Goal: Task Accomplishment & Management: Manage account settings

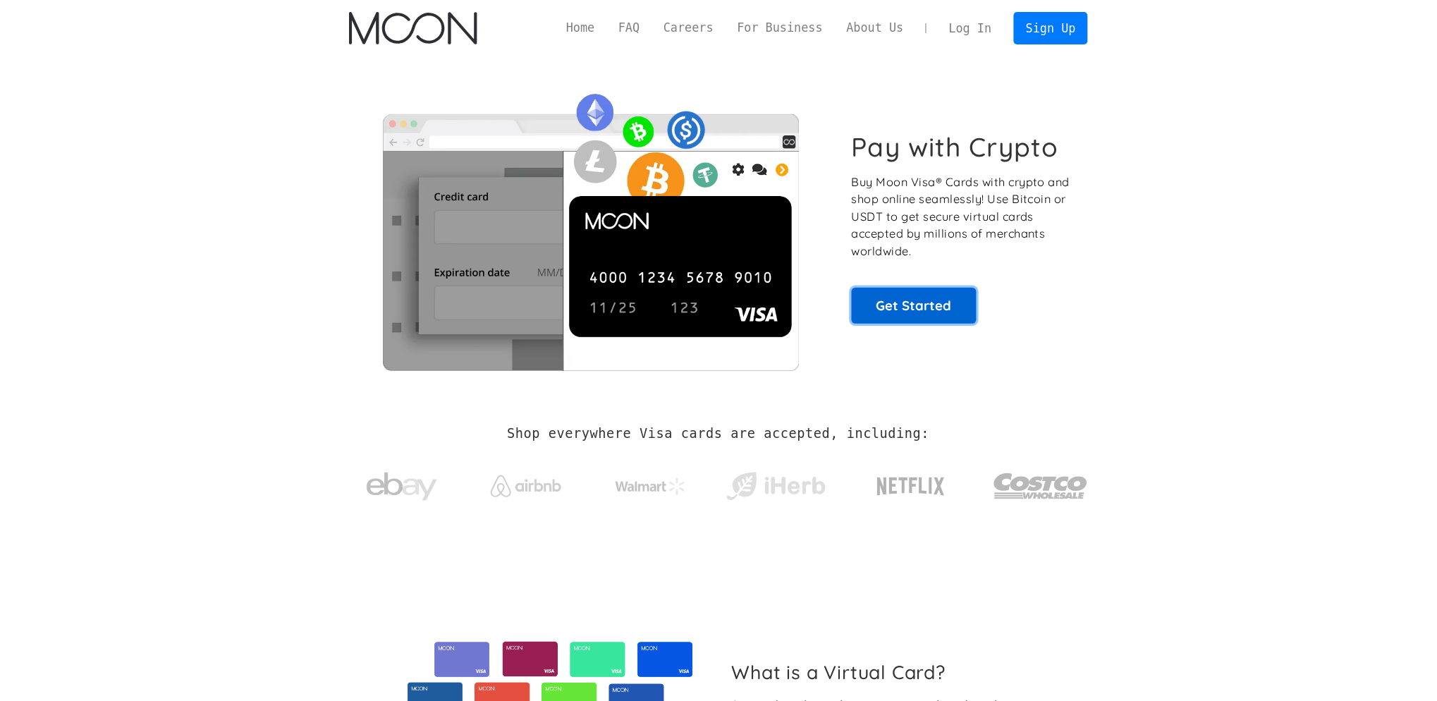
click at [914, 309] on link "Get Started" at bounding box center [914, 305] width 125 height 35
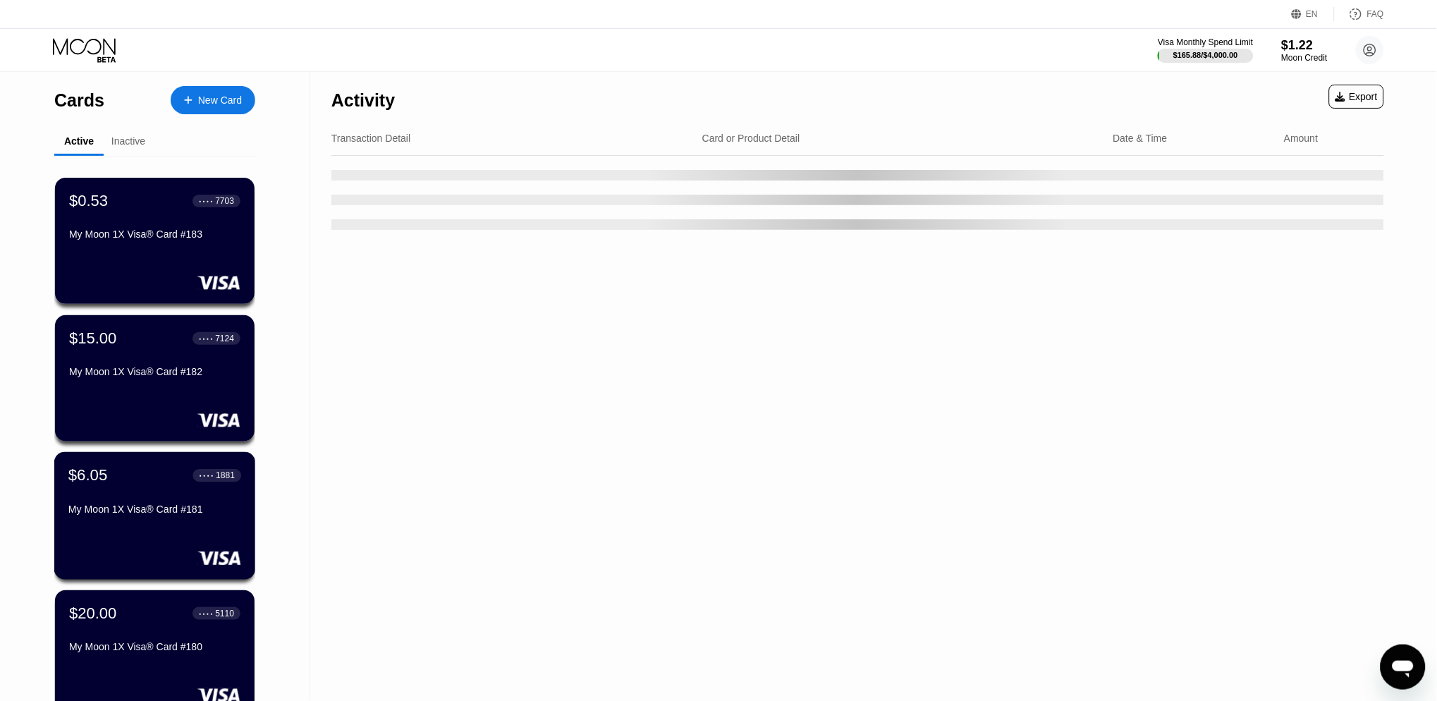
click at [152, 474] on div "$6.05 ● ● ● ● 1881" at bounding box center [154, 475] width 173 height 18
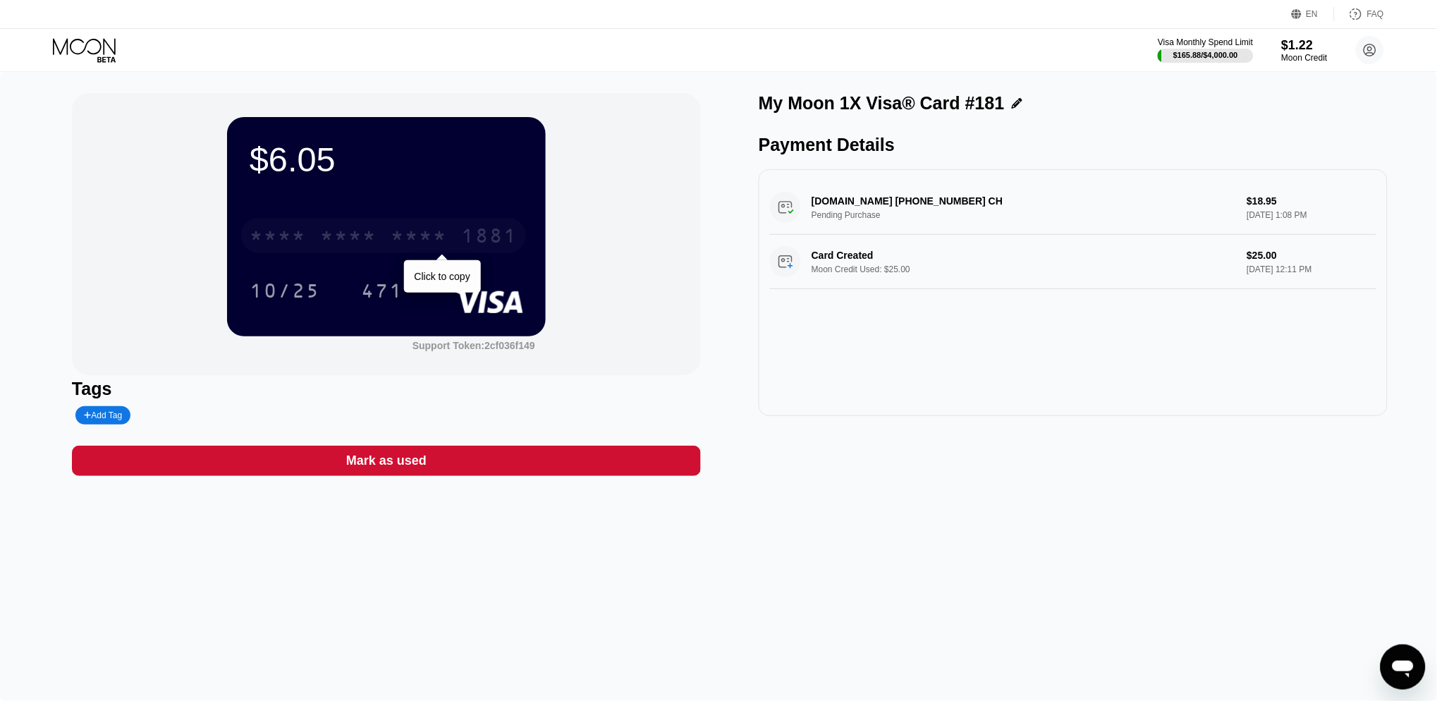
click at [400, 233] on div "* * * *" at bounding box center [419, 237] width 56 height 23
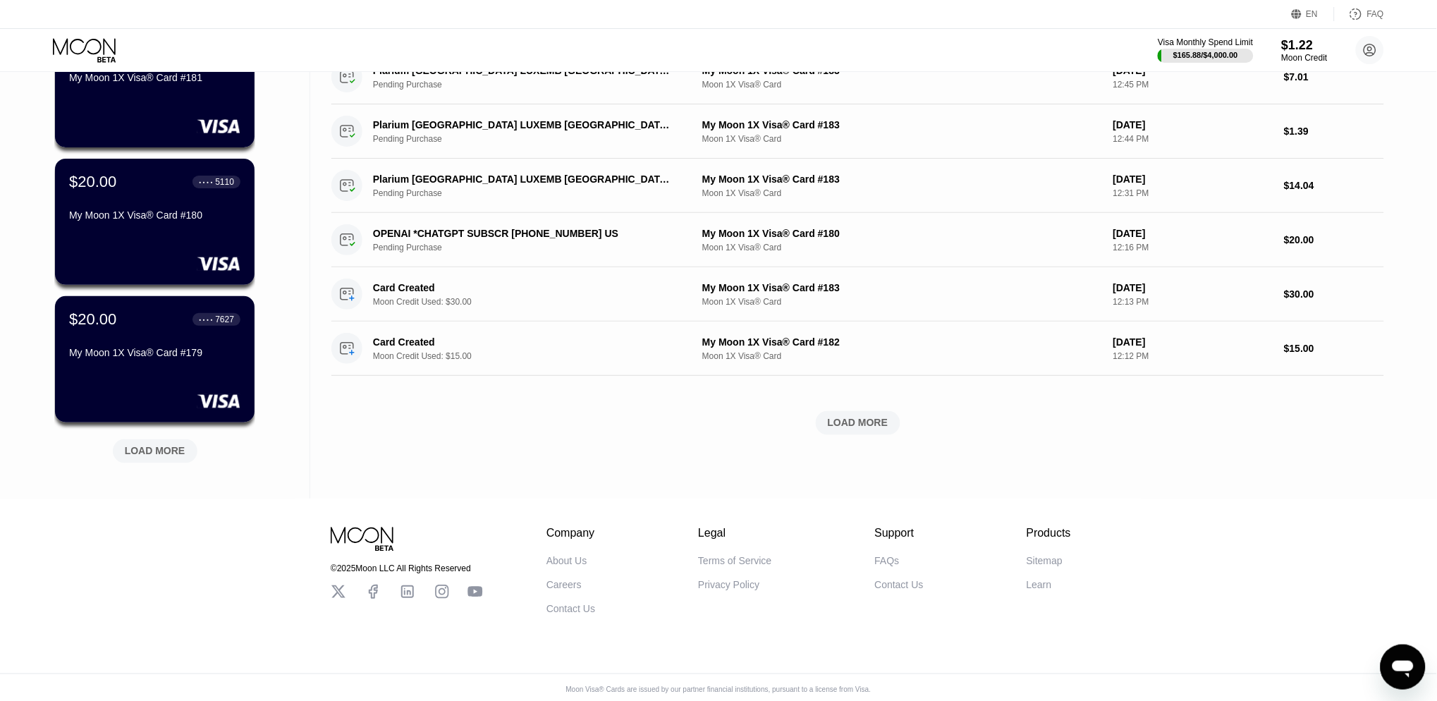
scroll to position [432, 0]
click at [168, 436] on div "LOAD MORE" at bounding box center [155, 448] width 106 height 30
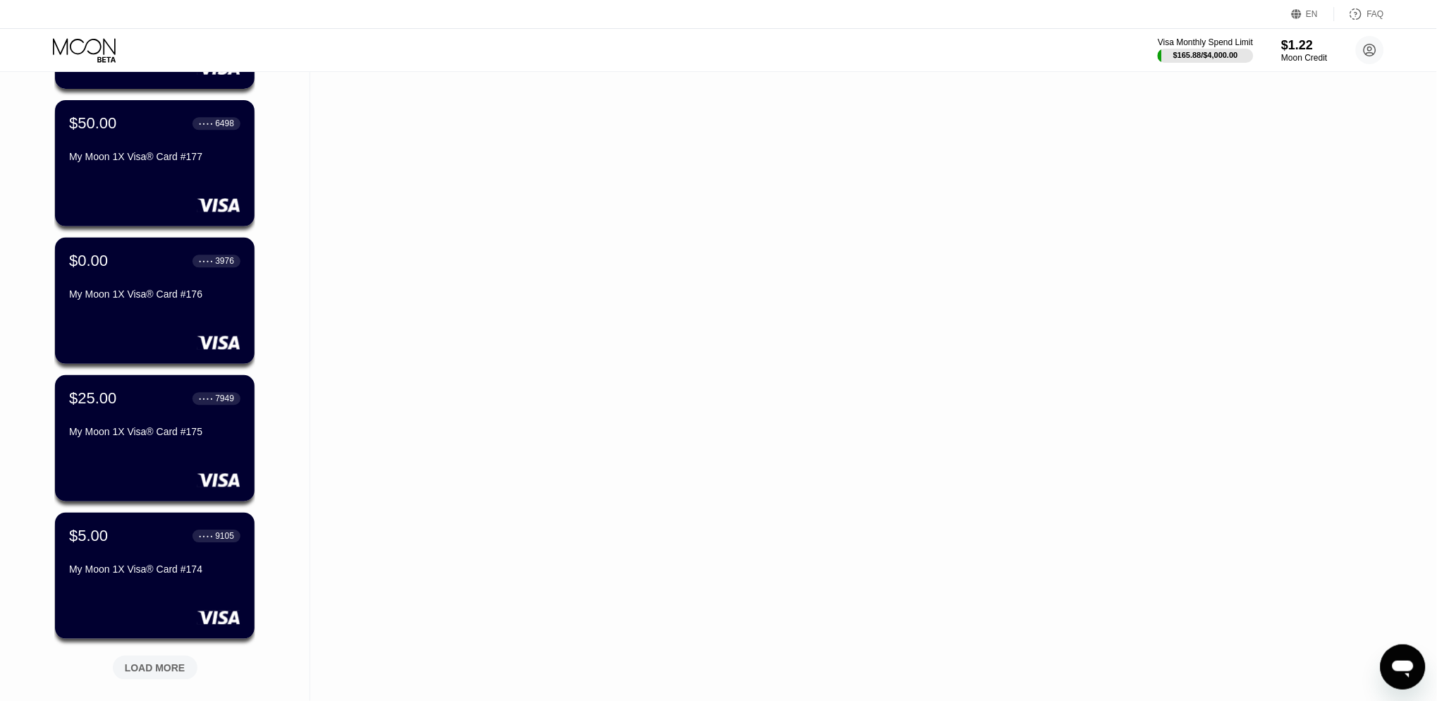
scroll to position [933, 0]
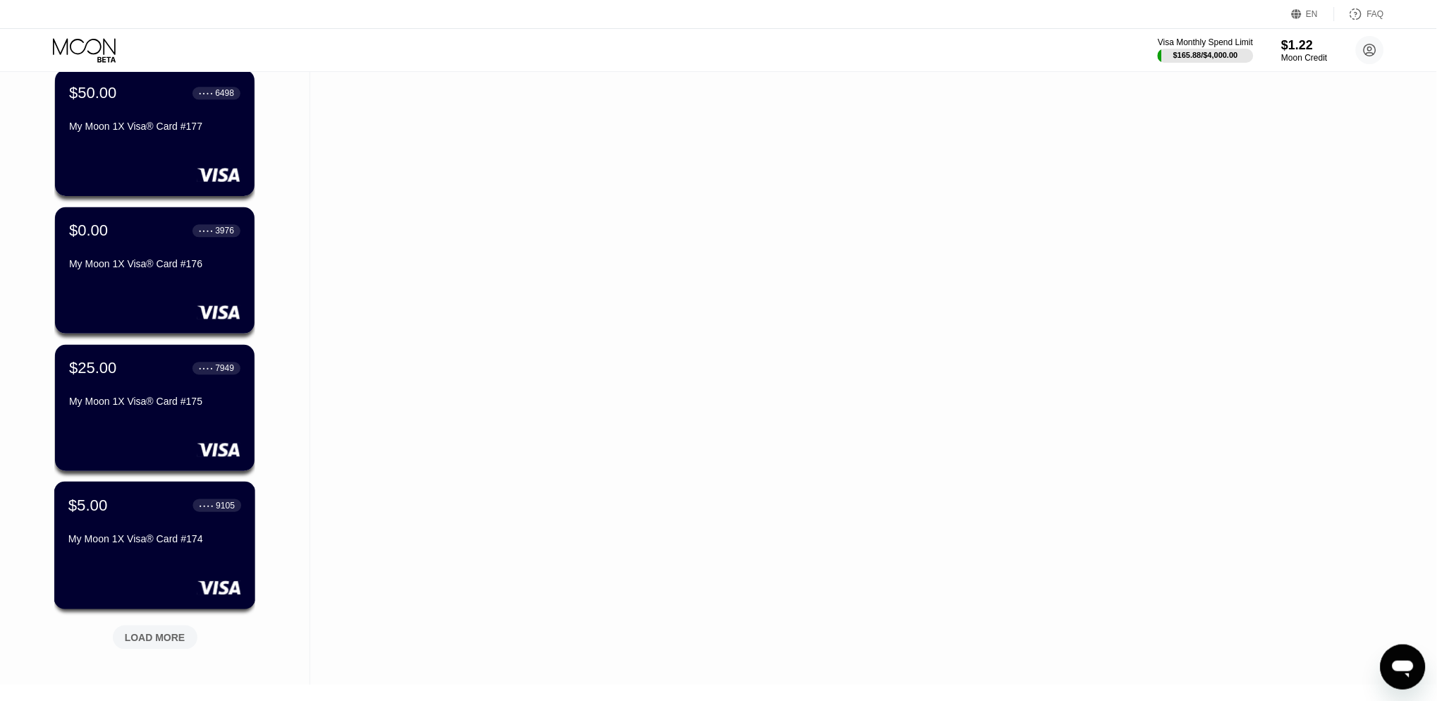
click at [138, 510] on div "$5.00 ● ● ● ● 9105" at bounding box center [154, 505] width 173 height 18
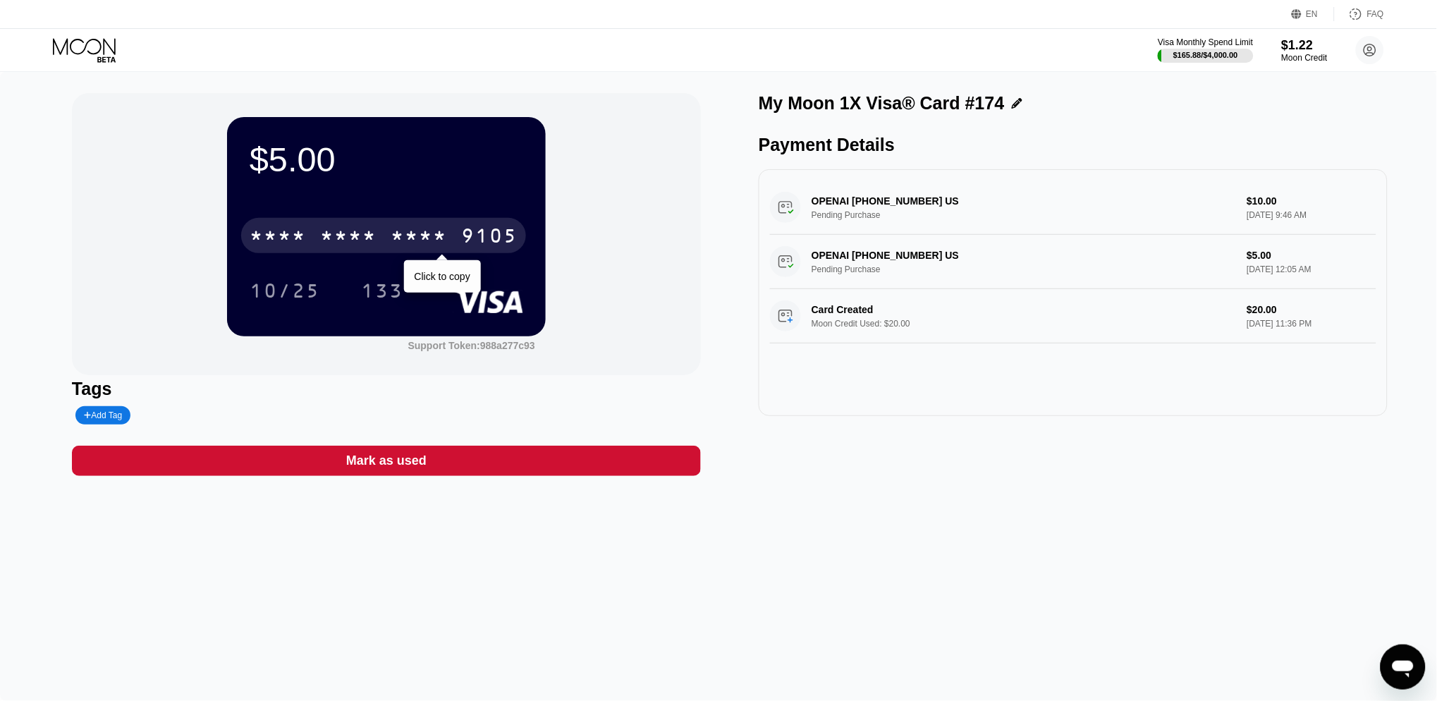
click at [419, 226] on div "* * * *" at bounding box center [419, 237] width 56 height 23
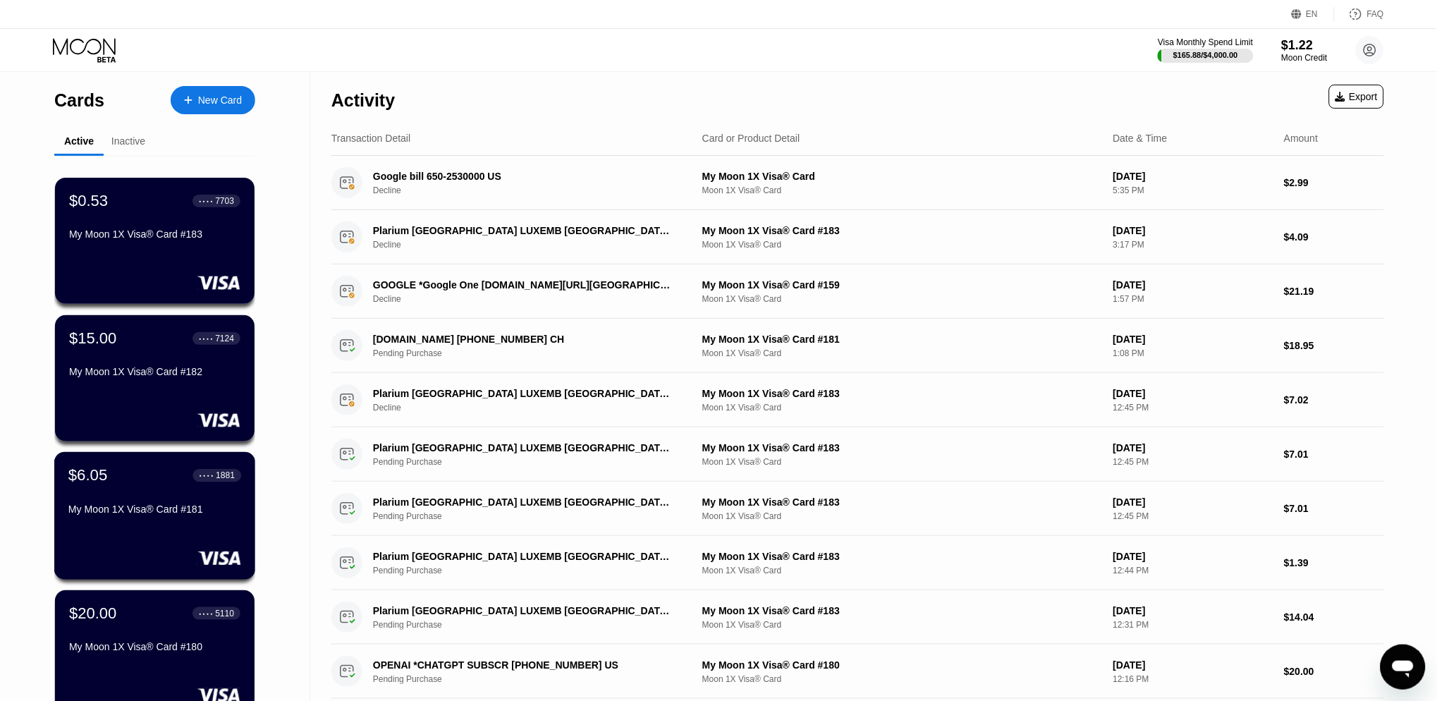
scroll to position [1119, 0]
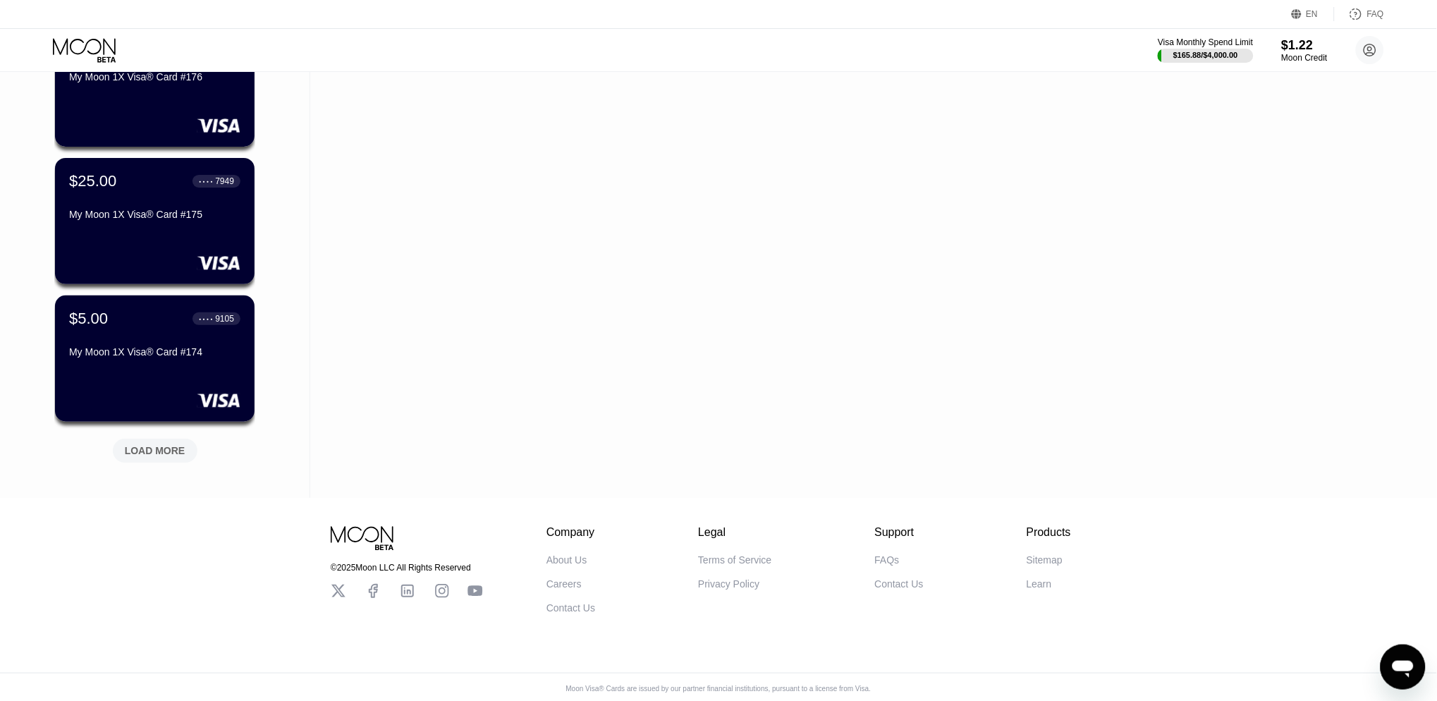
click at [163, 450] on div "LOAD MORE" at bounding box center [155, 450] width 61 height 13
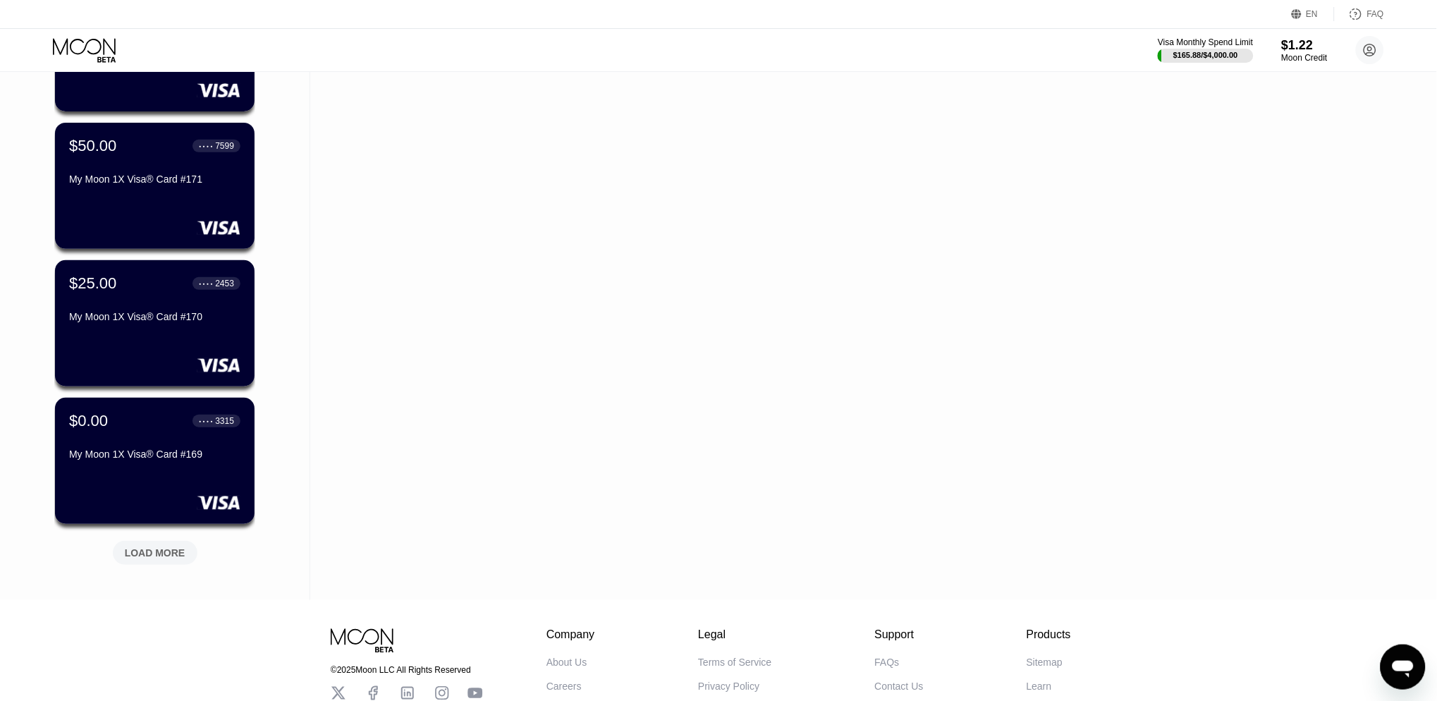
scroll to position [1706, 0]
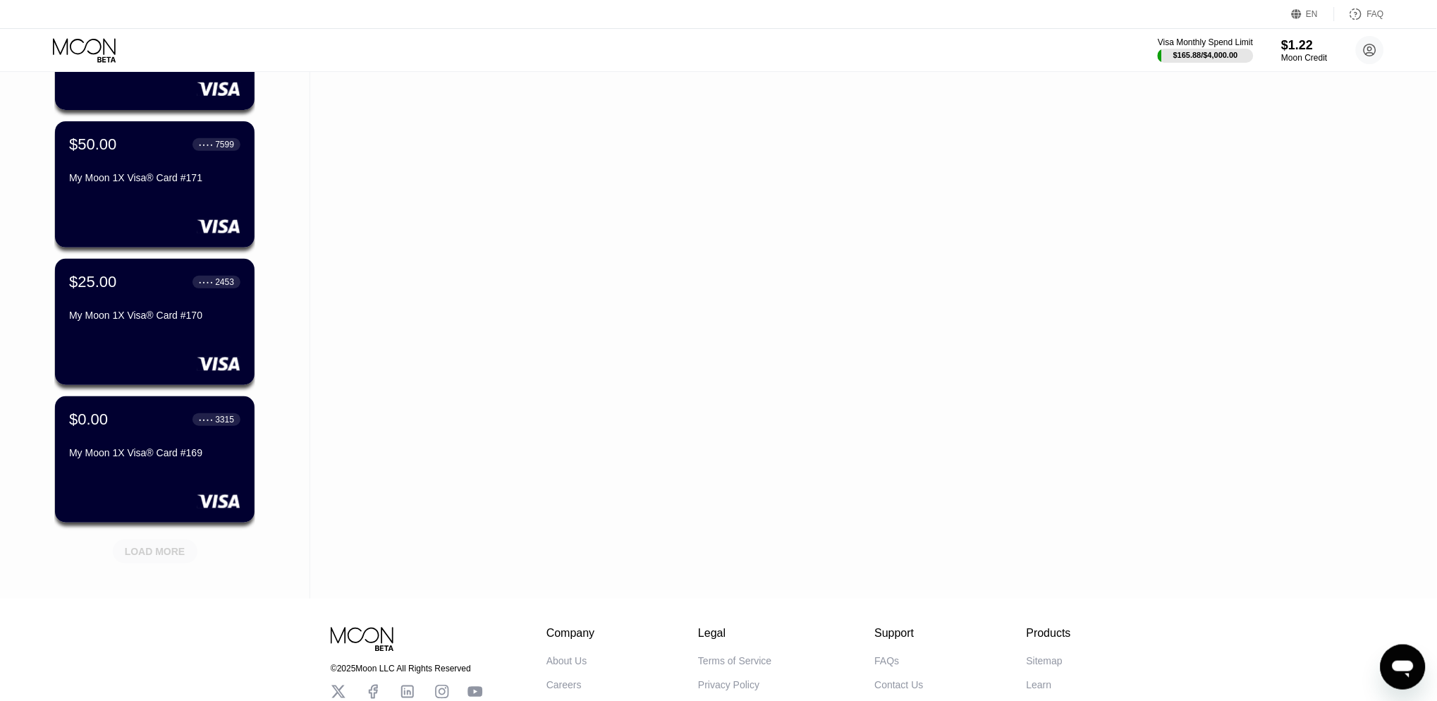
click at [155, 550] on div "LOAD MORE" at bounding box center [155, 551] width 61 height 13
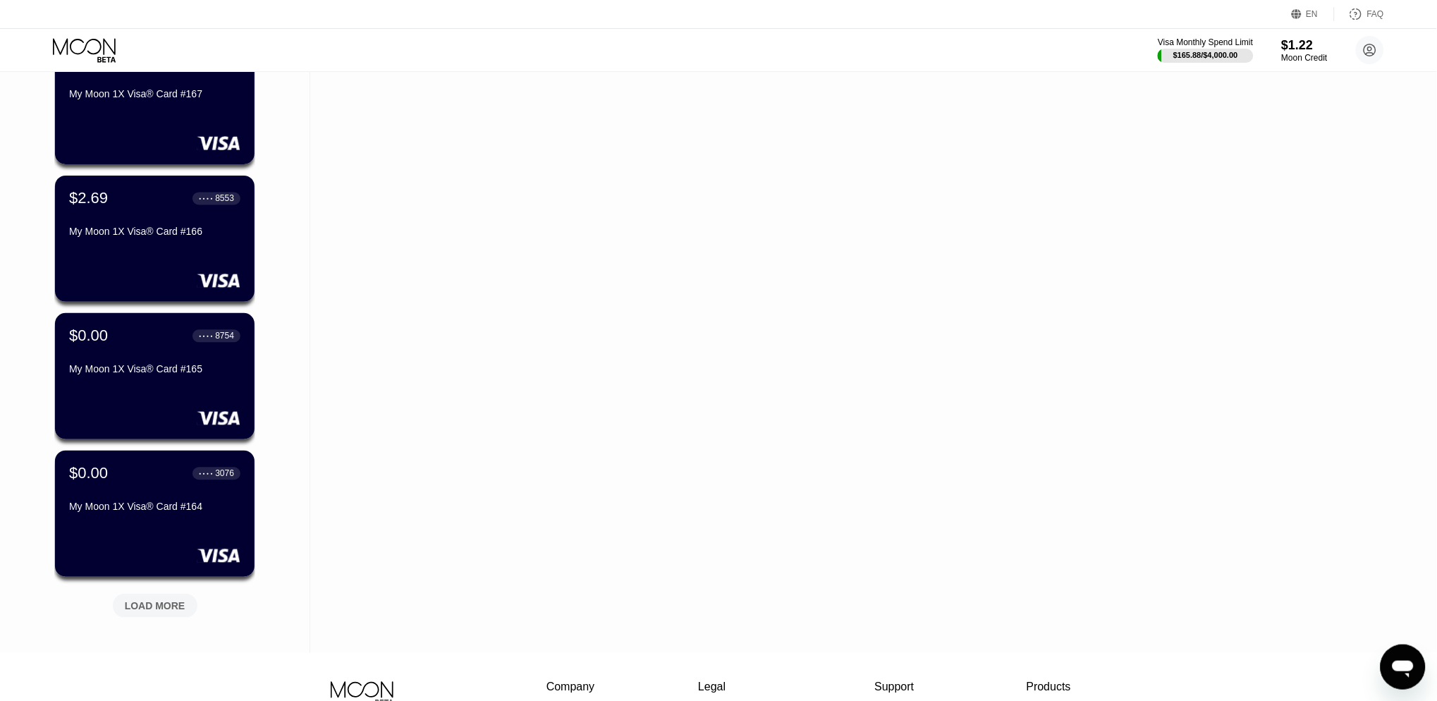
scroll to position [2344, 0]
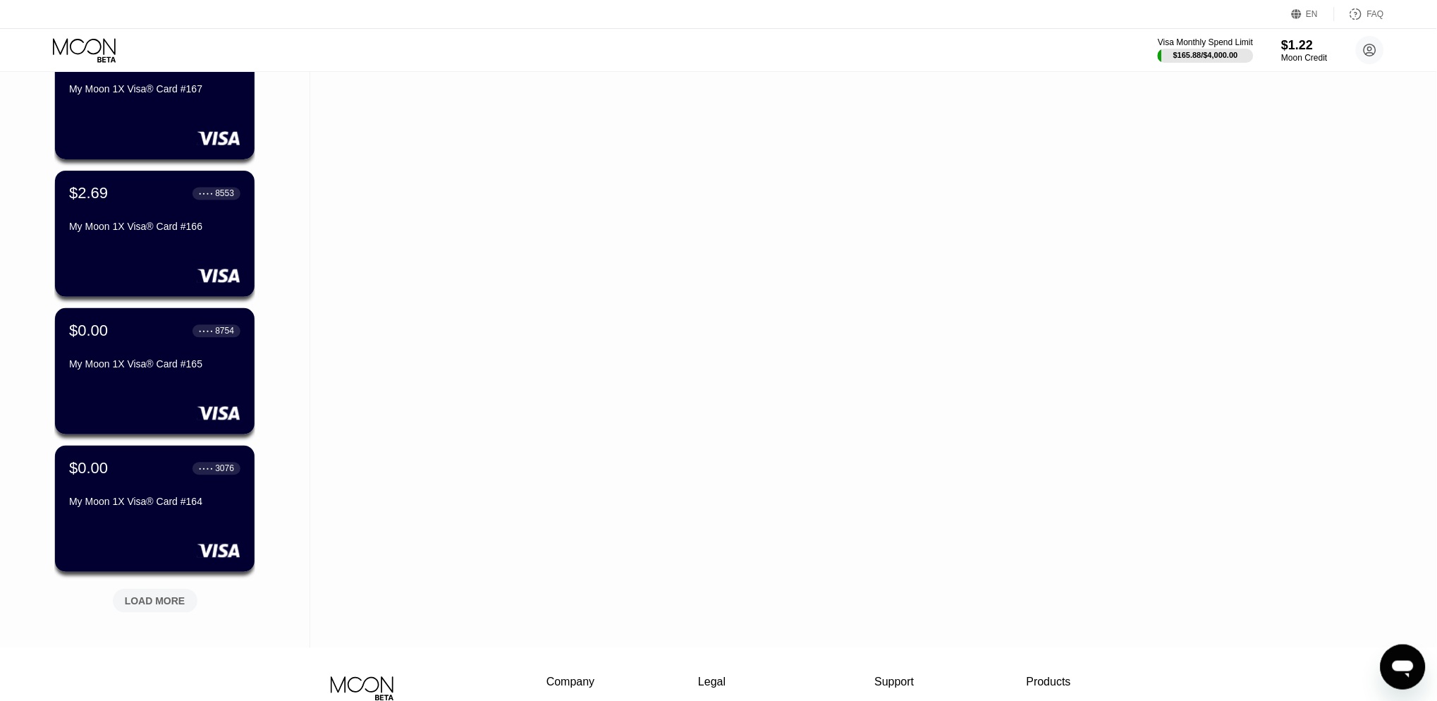
click at [164, 600] on div "LOAD MORE" at bounding box center [155, 600] width 61 height 13
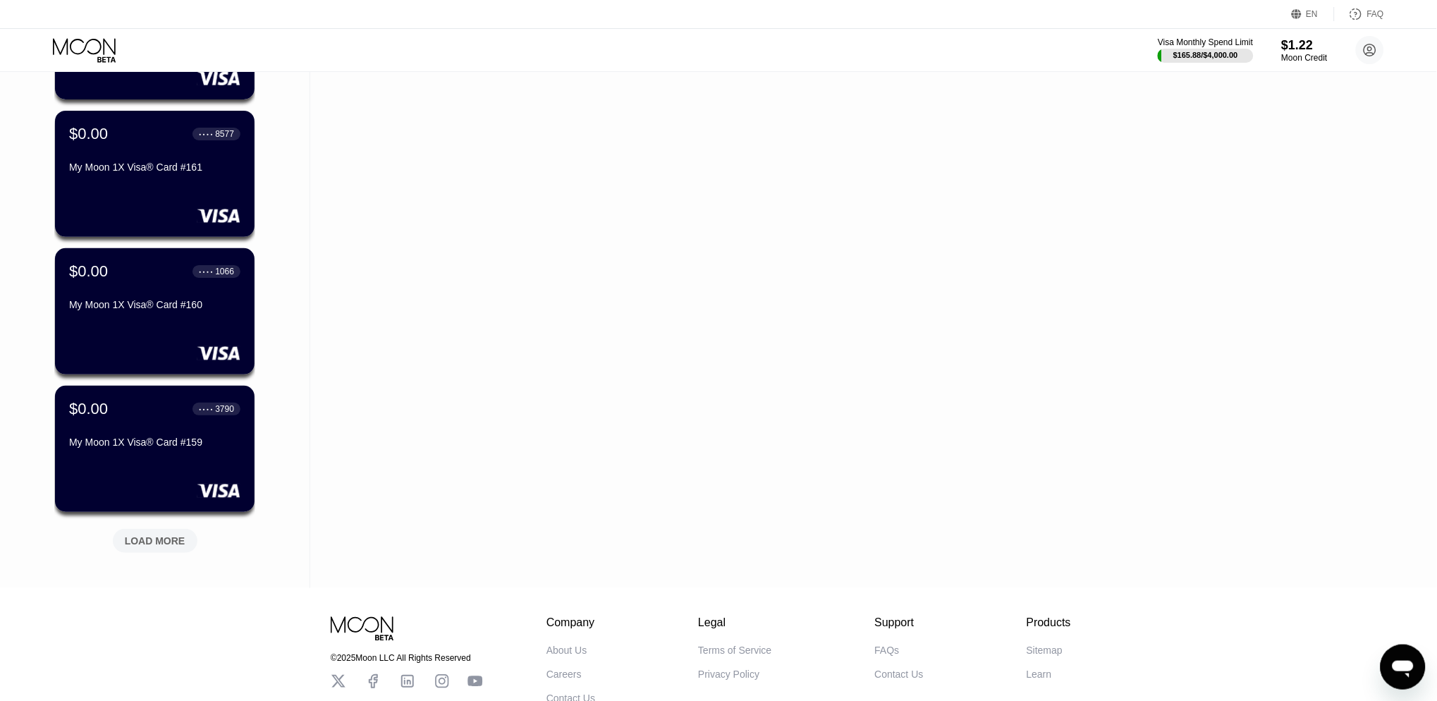
scroll to position [3092, 0]
click at [142, 533] on div "LOAD MORE" at bounding box center [155, 539] width 61 height 13
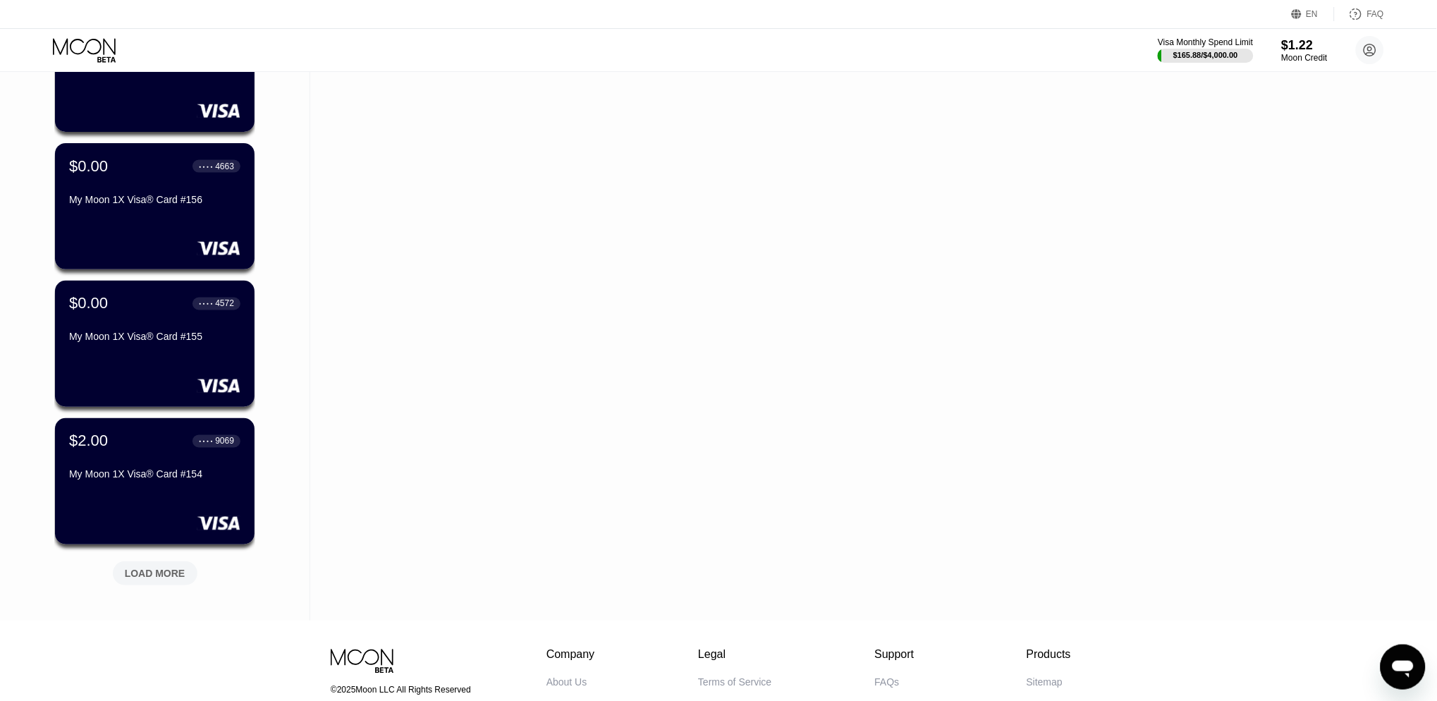
scroll to position [3757, 0]
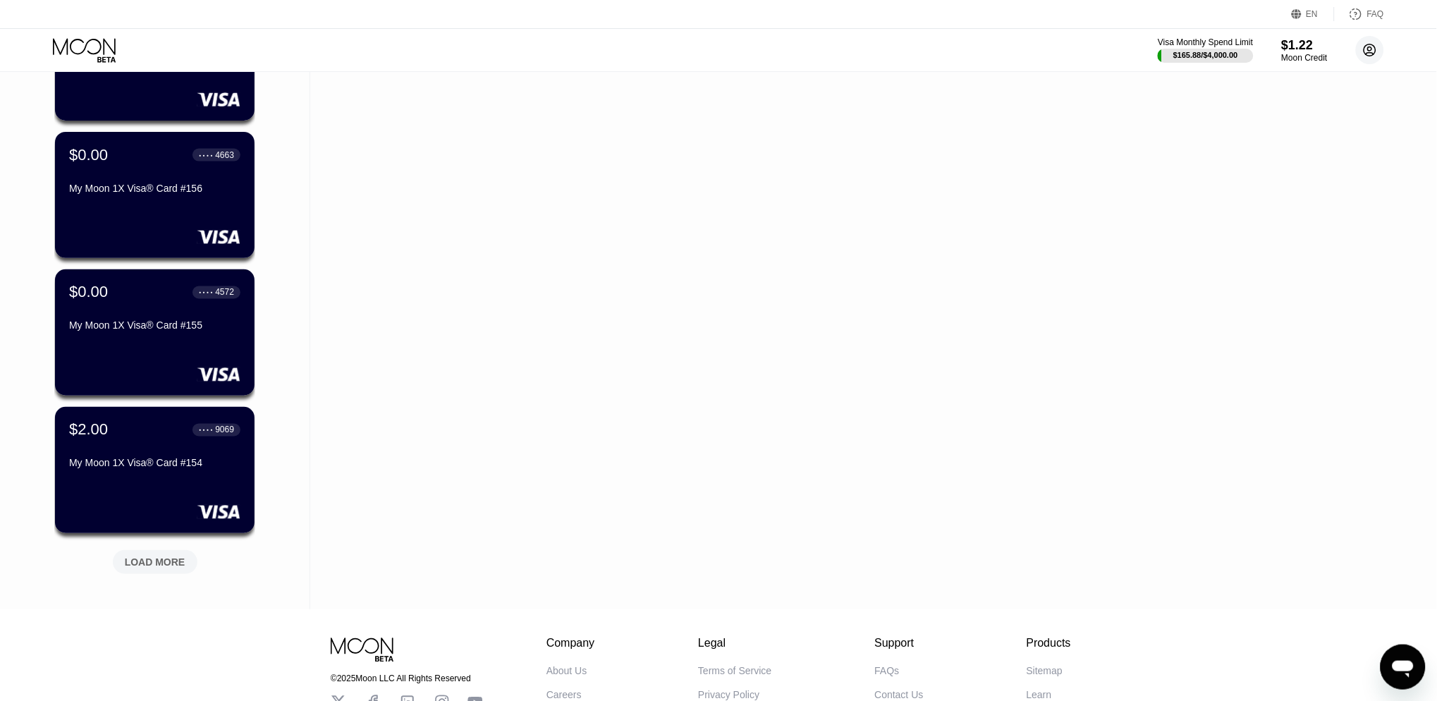
click at [1366, 54] on icon at bounding box center [1370, 51] width 8 height 8
